Goal: Task Accomplishment & Management: Complete application form

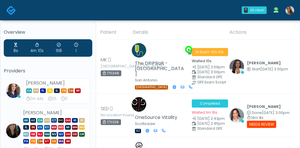
click at [290, 11] on img at bounding box center [290, 10] width 9 height 9
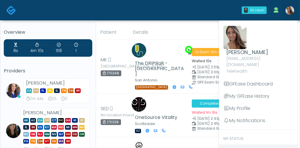
click at [233, 119] on span "Clock In" at bounding box center [237, 150] width 17 height 7
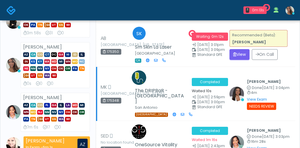
scroll to position [151, 0]
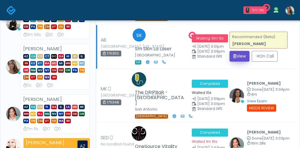
click at [239, 59] on button "View" at bounding box center [240, 56] width 20 height 11
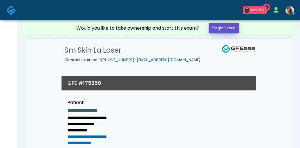
click at [218, 30] on link "Begin Exam" at bounding box center [224, 28] width 31 height 11
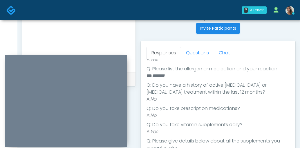
scroll to position [125, 0]
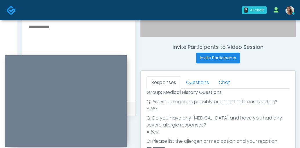
click at [80, 44] on textarea at bounding box center [79, 58] width 102 height 71
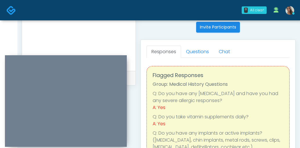
scroll to position [223, 0]
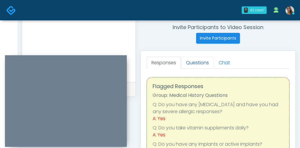
click at [203, 64] on link "Questions" at bounding box center [197, 63] width 33 height 12
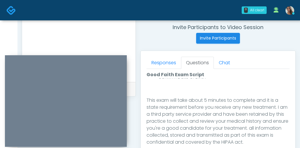
scroll to position [373, 0]
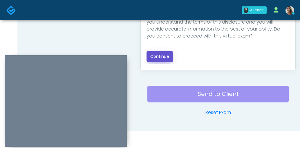
click at [170, 57] on button "Continue" at bounding box center [160, 56] width 26 height 11
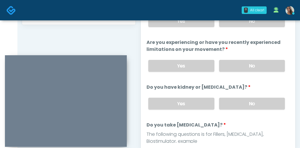
scroll to position [230, 0]
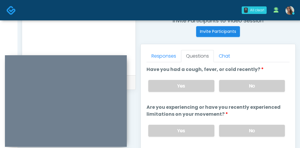
click at [242, 92] on div "Yes No" at bounding box center [217, 85] width 146 height 21
click at [243, 127] on label "No" at bounding box center [252, 131] width 66 height 12
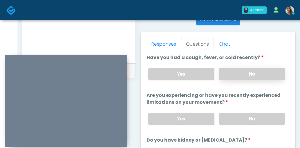
click at [248, 72] on label "No" at bounding box center [252, 74] width 66 height 12
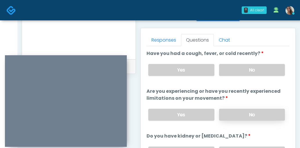
scroll to position [292, 0]
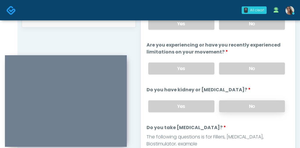
click at [247, 106] on label "No" at bounding box center [252, 106] width 66 height 12
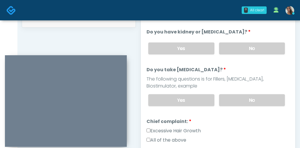
scroll to position [59, 0]
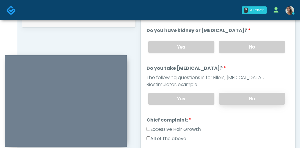
click at [242, 100] on label "No" at bounding box center [252, 99] width 66 height 12
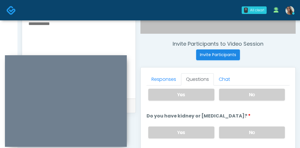
scroll to position [206, 0]
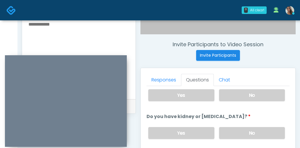
click at [85, 44] on textarea at bounding box center [79, 55] width 102 height 71
type textarea "**********"
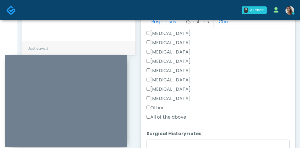
scroll to position [300, 0]
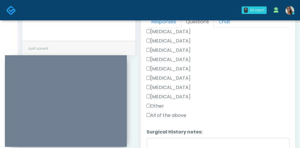
click at [159, 109] on div "Other" at bounding box center [218, 106] width 143 height 9
click at [159, 106] on label "Other" at bounding box center [155, 105] width 17 height 7
click at [162, 140] on textarea "Surgical History notes:" at bounding box center [218, 150] width 143 height 25
type textarea "******"
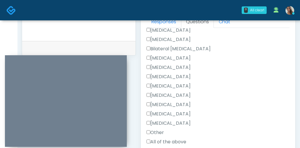
scroll to position [269, 0]
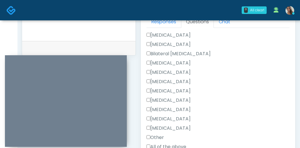
click at [177, 41] on label "Hysterectomy" at bounding box center [169, 44] width 44 height 7
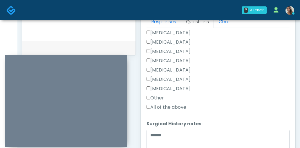
scroll to position [329, 0]
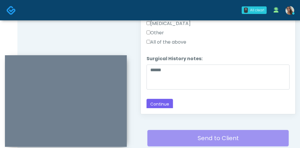
click at [166, 100] on button "Continue" at bounding box center [160, 104] width 26 height 11
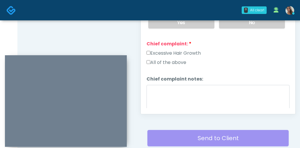
click at [179, 54] on label "Excessive Hair Growth" at bounding box center [174, 53] width 54 height 7
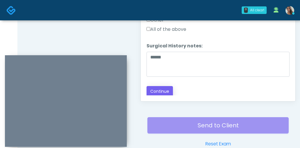
scroll to position [344, 0]
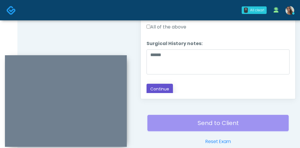
click at [167, 87] on button "Continue" at bounding box center [160, 89] width 26 height 11
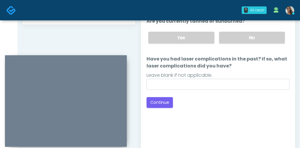
scroll to position [293, 0]
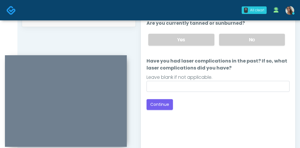
click at [240, 93] on div "Loading... Connecting to your agent... Please wait while we prepare your person…" at bounding box center [218, 56] width 143 height 107
click at [243, 52] on ol "The following questions are for Lasers The following questions are for Lasers A…" at bounding box center [218, 47] width 143 height 89
click at [248, 39] on label "No" at bounding box center [252, 40] width 66 height 12
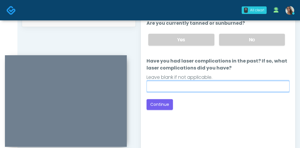
click at [216, 83] on input "Have you had laser complications in the past? If so, what laser complications d…" at bounding box center [218, 86] width 143 height 11
click at [215, 85] on input "Have you had laser complications in the past? If so, what laser complications d…" at bounding box center [218, 86] width 143 height 11
type input "**"
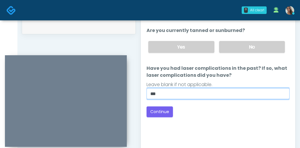
scroll to position [287, 0]
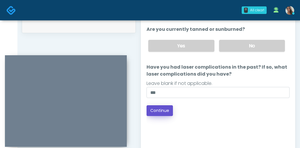
click at [166, 107] on button "Continue" at bounding box center [160, 110] width 26 height 11
click at [216, 117] on div "Good Faith Exam Script Good Faith Exam Script INTRODUCTION Hello, my name is un…" at bounding box center [218, 78] width 143 height 145
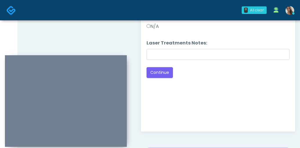
scroll to position [212, 0]
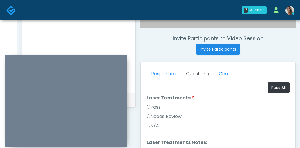
click at [161, 109] on label "Pass" at bounding box center [154, 107] width 14 height 7
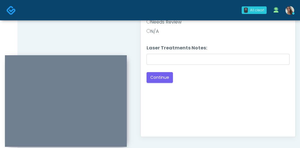
scroll to position [328, 0]
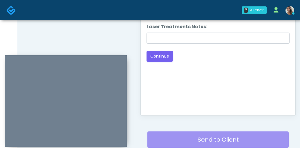
drag, startPoint x: 115, startPoint y: 57, endPoint x: 127, endPoint y: 24, distance: 35.2
click at [127, 55] on div at bounding box center [66, 100] width 122 height 91
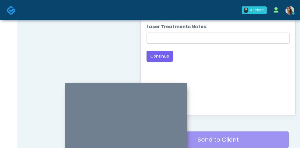
drag, startPoint x: 234, startPoint y: 62, endPoint x: 231, endPoint y: 62, distance: 2.9
click at [187, 83] on div at bounding box center [126, 128] width 122 height 91
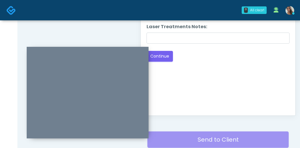
drag, startPoint x: 161, startPoint y: 59, endPoint x: 197, endPoint y: 69, distance: 36.8
click at [93, 55] on div at bounding box center [88, 92] width 122 height 91
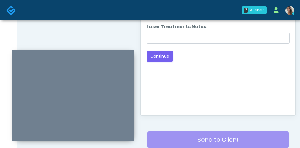
click at [219, 71] on div "Good Faith Exam Script Good Faith Exam Script INTRODUCTION Hello, my name is un…" at bounding box center [218, 36] width 143 height 145
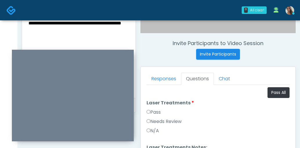
scroll to position [206, 0]
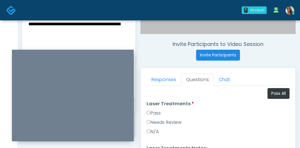
click at [87, 41] on textarea "**********" at bounding box center [79, 55] width 102 height 71
click at [41, 37] on textarea "**********" at bounding box center [79, 55] width 102 height 71
click at [42, 37] on textarea "**********" at bounding box center [79, 55] width 102 height 71
drag, startPoint x: 42, startPoint y: 37, endPoint x: 90, endPoint y: 42, distance: 49.0
click at [42, 37] on textarea "**********" at bounding box center [79, 55] width 102 height 71
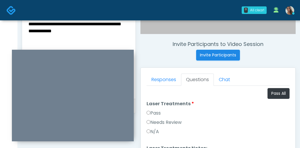
click at [71, 38] on textarea "**********" at bounding box center [79, 55] width 102 height 71
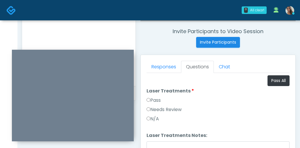
type textarea "**********"
drag, startPoint x: 172, startPoint y: 140, endPoint x: 172, endPoint y: 144, distance: 4.2
click at [172, 140] on li "Laser Treatments Notes: Laser Treatments Notes:" at bounding box center [218, 142] width 143 height 20
click at [172, 144] on input "Laser Treatments Notes:" at bounding box center [218, 146] width 143 height 11
paste input "**********"
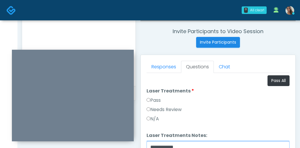
scroll to position [221, 0]
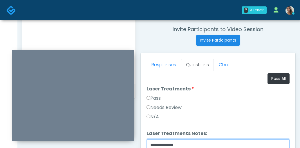
type input "**********"
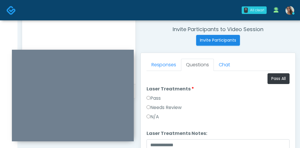
click at [55, 21] on textarea "**********" at bounding box center [79, 40] width 102 height 71
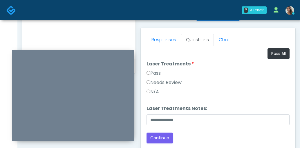
scroll to position [296, 0]
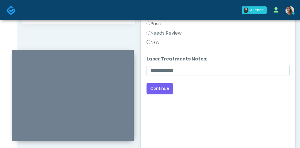
type textarea "**********"
click at [162, 94] on div "Good Faith Exam Script Good Faith Exam Script INTRODUCTION Hello, my name is un…" at bounding box center [218, 69] width 143 height 145
drag, startPoint x: 163, startPoint y: 91, endPoint x: 160, endPoint y: 94, distance: 5.1
click at [163, 91] on button "Continue" at bounding box center [160, 88] width 26 height 11
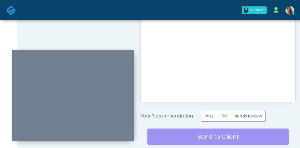
scroll to position [384, 0]
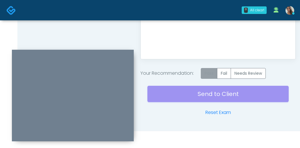
click at [208, 73] on label "Pass" at bounding box center [209, 73] width 17 height 11
click at [204, 97] on div "Send to Client Reset Exam" at bounding box center [217, 97] width 141 height 37
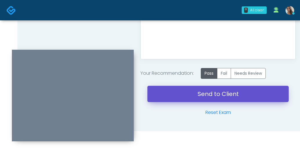
click at [189, 94] on link "Send to Client" at bounding box center [217, 94] width 141 height 16
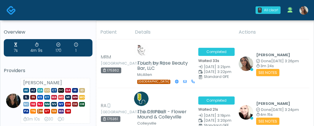
scroll to position [3, 0]
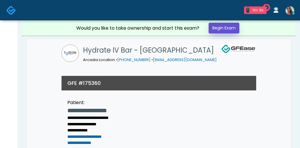
click at [236, 32] on link "Begin Exam" at bounding box center [224, 28] width 31 height 11
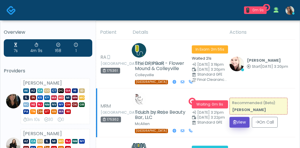
click at [244, 123] on button "View" at bounding box center [240, 122] width 20 height 11
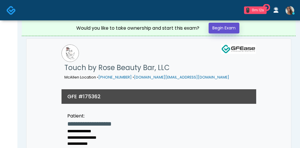
click at [227, 27] on link "Begin Exam" at bounding box center [224, 28] width 31 height 11
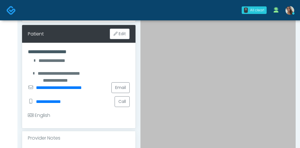
scroll to position [82, 0]
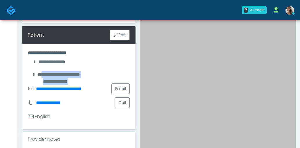
drag, startPoint x: 38, startPoint y: 77, endPoint x: 87, endPoint y: 78, distance: 49.1
click at [87, 78] on div "**********" at bounding box center [79, 75] width 102 height 14
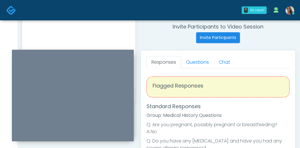
scroll to position [234, 0]
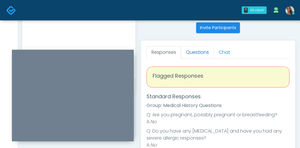
click at [203, 51] on link "Questions" at bounding box center [197, 52] width 33 height 12
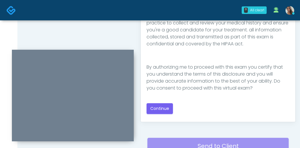
scroll to position [373, 0]
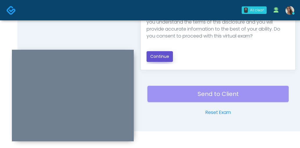
click at [170, 62] on button "Continue" at bounding box center [160, 56] width 26 height 11
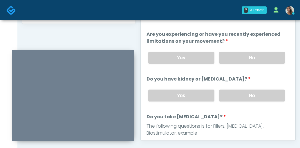
scroll to position [303, 0]
click at [251, 55] on label "No" at bounding box center [252, 58] width 66 height 12
drag, startPoint x: 247, startPoint y: 96, endPoint x: 249, endPoint y: 98, distance: 3.2
click at [248, 98] on label "No" at bounding box center [252, 96] width 66 height 12
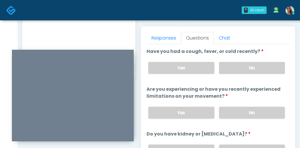
scroll to position [222, 0]
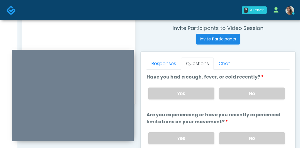
click at [247, 76] on label "Have you had a cough, fever, or cold recently?" at bounding box center [205, 76] width 117 height 7
click at [249, 93] on label "No" at bounding box center [252, 93] width 66 height 12
click at [253, 66] on ul "Responses Questions Chat" at bounding box center [218, 63] width 143 height 12
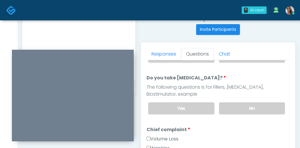
scroll to position [233, 0]
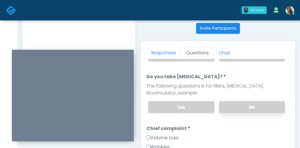
click at [255, 103] on label "No" at bounding box center [252, 107] width 66 height 12
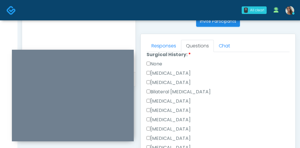
scroll to position [366, 0]
click at [172, 98] on label "Rhinoplasty" at bounding box center [169, 101] width 44 height 7
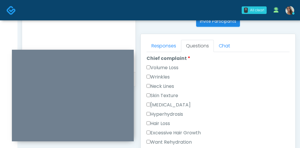
scroll to position [190, 0]
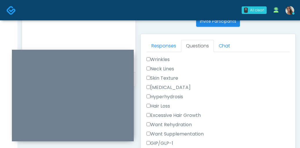
click at [162, 60] on label "Wrinkles" at bounding box center [158, 59] width 23 height 7
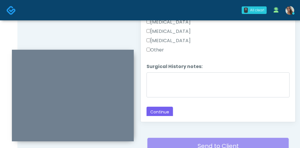
scroll to position [373, 0]
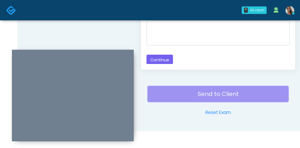
click at [162, 60] on button "Continue" at bounding box center [160, 60] width 26 height 11
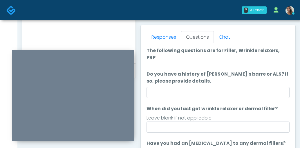
scroll to position [236, 0]
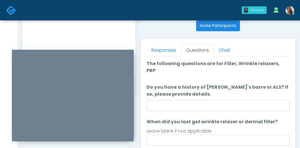
click at [234, 108] on ol "The following questions are for Filler, Wrinkle relaxers, PRP The following que…" at bounding box center [218, 120] width 143 height 120
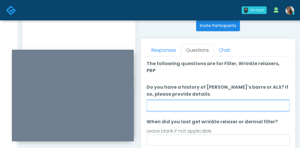
click at [235, 100] on input "Do you have a history of Guillain's barre or ALS? If so, please provide details." at bounding box center [218, 105] width 143 height 11
type input "**"
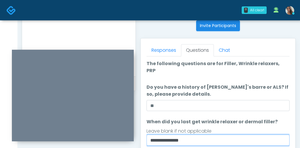
type input "**********"
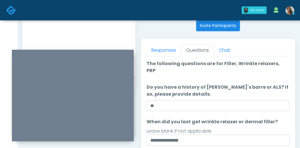
scroll to position [330, 0]
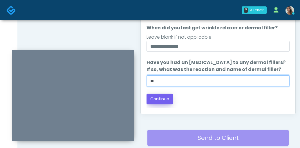
type input "**"
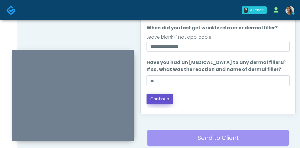
click at [166, 93] on button "Continue" at bounding box center [160, 98] width 26 height 11
drag, startPoint x: 230, startPoint y: 92, endPoint x: 237, endPoint y: 93, distance: 7.2
click at [237, 93] on div "Back Continue" at bounding box center [218, 98] width 143 height 11
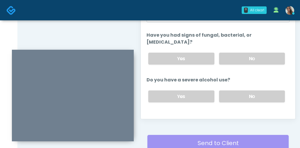
scroll to position [274, 0]
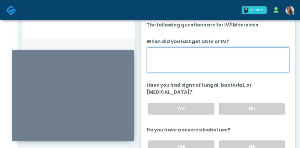
click at [252, 66] on textarea "When did you last get an IV or IM?" at bounding box center [218, 59] width 143 height 25
type textarea "**********"
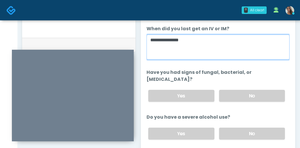
scroll to position [14, 0]
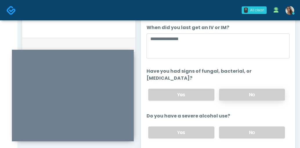
click at [246, 89] on label "No" at bounding box center [252, 95] width 66 height 12
click at [245, 126] on label "No" at bounding box center [252, 132] width 66 height 12
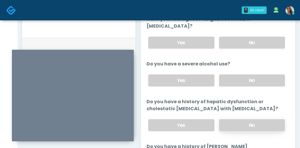
scroll to position [79, 0]
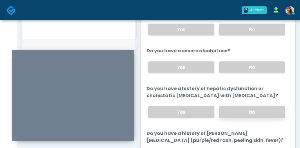
click at [264, 109] on label "No" at bounding box center [252, 112] width 66 height 12
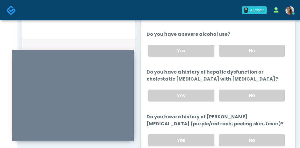
scroll to position [96, 0]
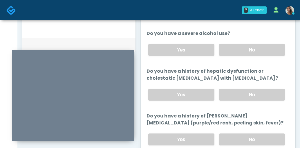
click at [234, 129] on div "Yes No" at bounding box center [217, 139] width 146 height 21
click at [234, 133] on label "No" at bounding box center [252, 139] width 66 height 12
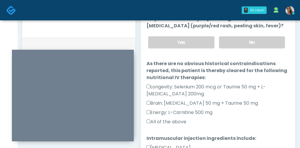
scroll to position [343, 0]
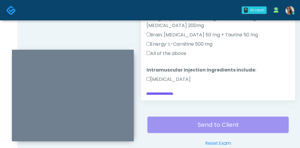
click at [180, 50] on label "All of the above" at bounding box center [167, 53] width 40 height 7
click at [183, 76] on label "Dexamethasone" at bounding box center [169, 79] width 44 height 7
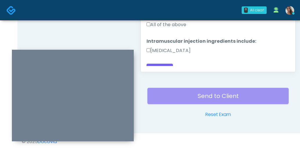
scroll to position [373, 0]
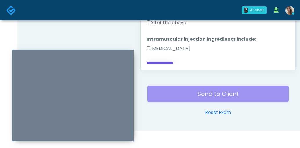
click at [163, 62] on button "Continue" at bounding box center [160, 67] width 26 height 11
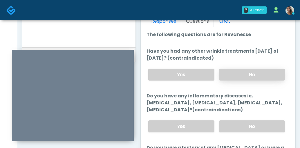
scroll to position [260, 0]
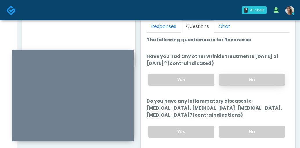
click at [242, 77] on label "No" at bounding box center [252, 80] width 66 height 12
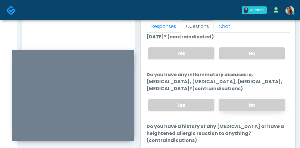
scroll to position [31, 0]
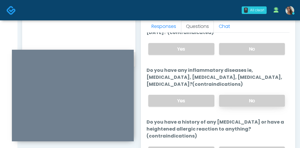
click at [235, 99] on label "No" at bounding box center [252, 101] width 66 height 12
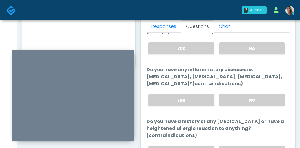
scroll to position [33, 0]
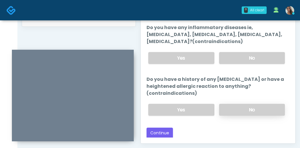
click at [236, 110] on label "No" at bounding box center [252, 110] width 66 height 12
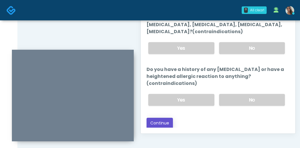
click at [170, 125] on button "Continue" at bounding box center [160, 123] width 26 height 11
click at [225, 116] on div "Loading... Connecting to your agent... Please wait while we prepare your person…" at bounding box center [218, 40] width 143 height 175
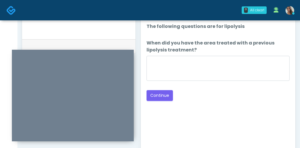
scroll to position [271, 0]
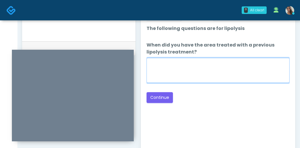
click at [238, 68] on textarea "When did you have the area treated with a previous lipolysis treatment?" at bounding box center [218, 70] width 143 height 25
type textarea "**********"
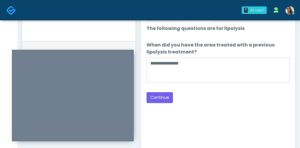
click at [193, 99] on div "Back Continue" at bounding box center [218, 97] width 143 height 11
click at [164, 96] on button "Continue" at bounding box center [160, 97] width 26 height 11
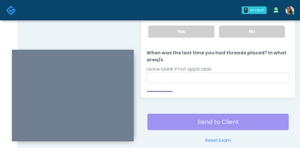
scroll to position [345, 0]
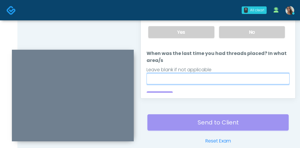
click at [237, 75] on input "When was the last time you had threads placed? In what area/s" at bounding box center [218, 78] width 143 height 11
type input "*"
paste input "**********"
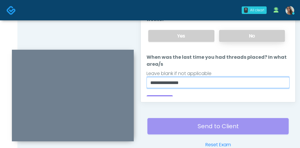
type input "**********"
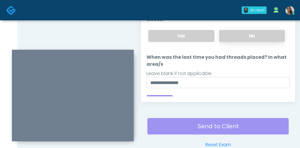
click at [269, 32] on label "No" at bounding box center [252, 36] width 66 height 12
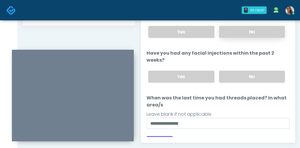
click at [248, 32] on label "No" at bounding box center [252, 32] width 66 height 12
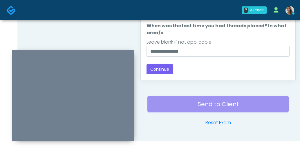
scroll to position [373, 0]
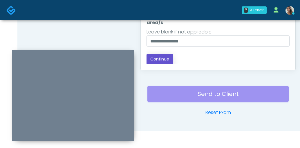
click at [171, 60] on button "Continue" at bounding box center [160, 59] width 26 height 11
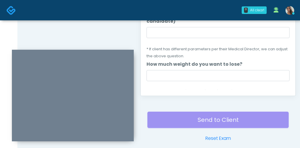
scroll to position [316, 0]
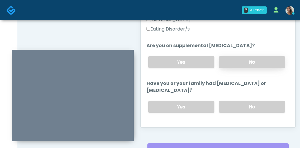
click at [243, 62] on label "No" at bounding box center [252, 62] width 66 height 12
drag, startPoint x: 239, startPoint y: 105, endPoint x: 228, endPoint y: 87, distance: 20.8
click at [238, 105] on label "No" at bounding box center [252, 107] width 66 height 12
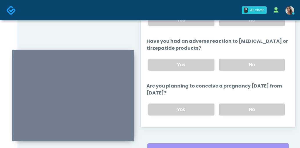
scroll to position [303, 0]
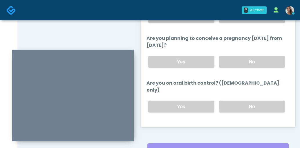
drag, startPoint x: 242, startPoint y: 57, endPoint x: 247, endPoint y: 80, distance: 23.3
click at [242, 57] on label "No" at bounding box center [252, 62] width 66 height 12
click at [245, 100] on label "No" at bounding box center [252, 106] width 66 height 12
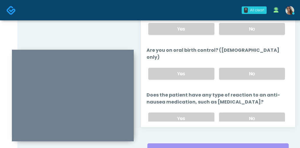
scroll to position [353, 0]
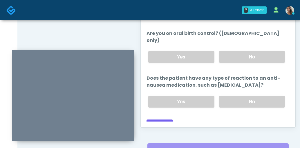
click at [247, 100] on div "Yes No" at bounding box center [217, 101] width 146 height 21
click at [251, 96] on label "No" at bounding box center [252, 102] width 66 height 12
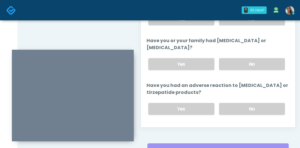
scroll to position [213, 0]
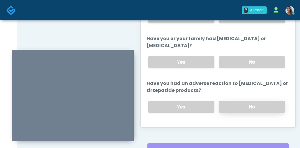
click at [236, 104] on label "No" at bounding box center [252, 107] width 66 height 12
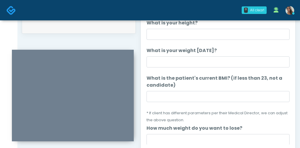
scroll to position [292, 0]
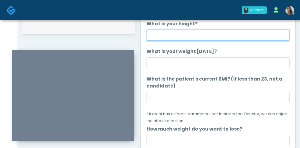
click at [186, 37] on input "What is your height?" at bounding box center [218, 35] width 143 height 11
type input "*****"
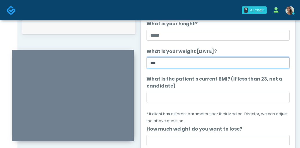
type input "***"
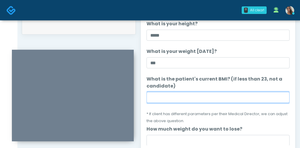
paste input "****"
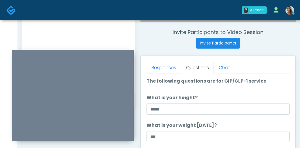
type input "****"
click at [71, 35] on textarea at bounding box center [79, 50] width 102 height 71
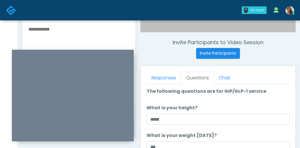
scroll to position [204, 0]
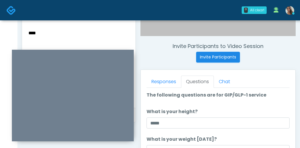
paste textarea "*****"
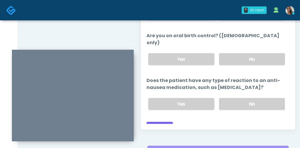
scroll to position [326, 0]
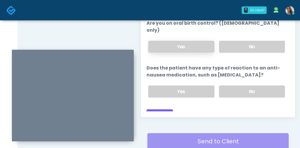
type textarea "********"
drag, startPoint x: 187, startPoint y: 36, endPoint x: 181, endPoint y: 50, distance: 15.7
click at [187, 41] on label "Yes" at bounding box center [181, 47] width 66 height 12
click at [165, 109] on button "Continue" at bounding box center [160, 114] width 26 height 11
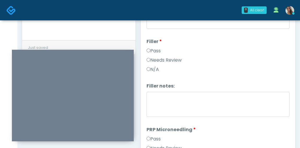
scroll to position [0, 0]
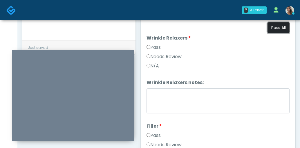
click at [284, 26] on button "Pass All" at bounding box center [279, 27] width 22 height 11
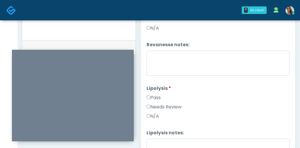
scroll to position [551, 0]
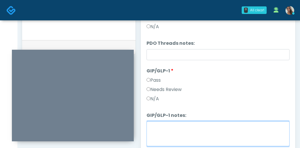
click at [181, 125] on textarea "GIP/GLP-1 notes:" at bounding box center [218, 133] width 143 height 25
paste textarea "*****"
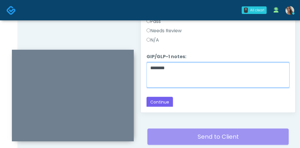
scroll to position [373, 0]
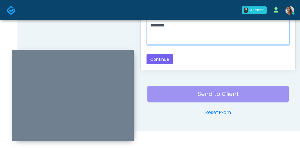
type textarea "********"
click at [235, 56] on div "Back Continue" at bounding box center [218, 59] width 143 height 11
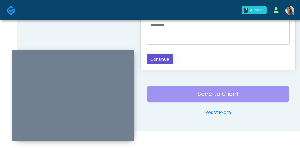
click at [157, 60] on button "Continue" at bounding box center [160, 59] width 26 height 11
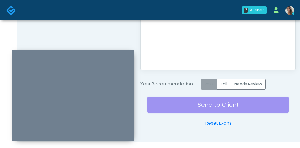
click at [205, 85] on label "Pass" at bounding box center [209, 84] width 17 height 11
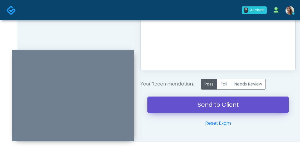
click at [196, 103] on link "Send to Client" at bounding box center [217, 104] width 141 height 16
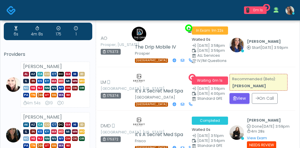
scroll to position [17, 0]
